Goal: Use online tool/utility

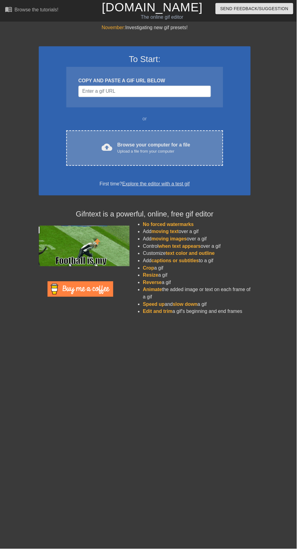
click at [114, 156] on div "cloud_upload" at bounding box center [108, 150] width 14 height 13
click at [108, 158] on div "cloud_upload Browse your computer for a file Upload a file from your computer C…" at bounding box center [146, 150] width 159 height 36
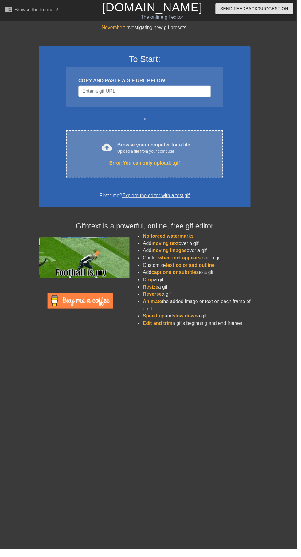
click at [107, 149] on span "cloud_upload" at bounding box center [108, 149] width 11 height 11
